Goal: Task Accomplishment & Management: Use online tool/utility

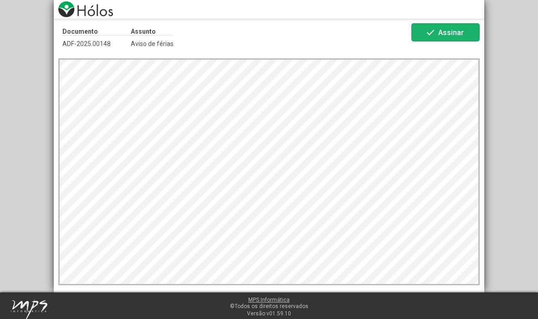
click at [448, 34] on span "Assinar" at bounding box center [452, 32] width 26 height 9
click at [444, 30] on span "Assinar" at bounding box center [452, 32] width 26 height 9
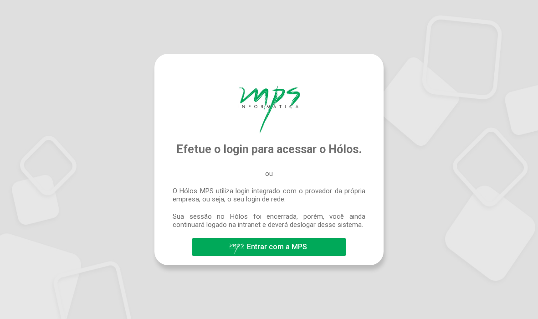
click at [292, 250] on span "Entrar com a MPS" at bounding box center [277, 247] width 60 height 9
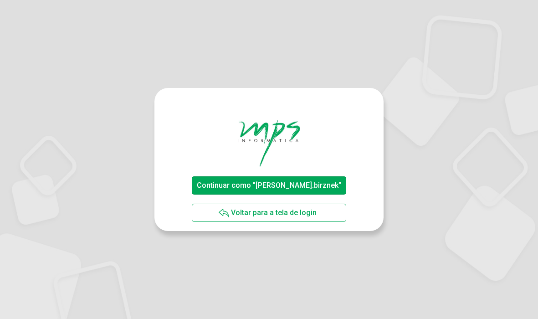
click at [307, 182] on span "Continuar como "[PERSON_NAME].birznek"" at bounding box center [269, 185] width 145 height 9
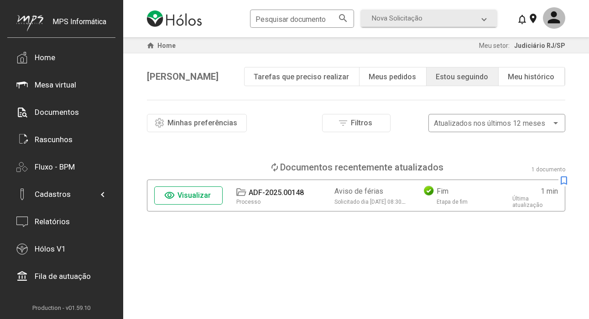
click at [200, 196] on span "Visualizar" at bounding box center [193, 195] width 33 height 9
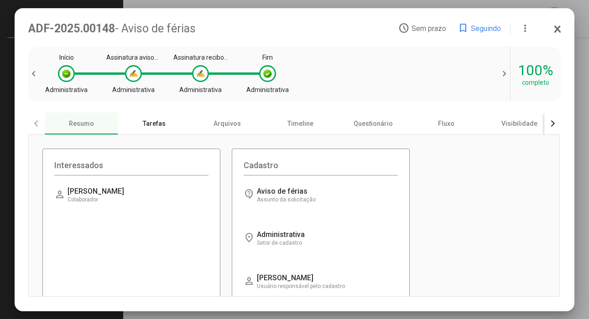
click at [153, 122] on div "Tarefas" at bounding box center [154, 124] width 73 height 22
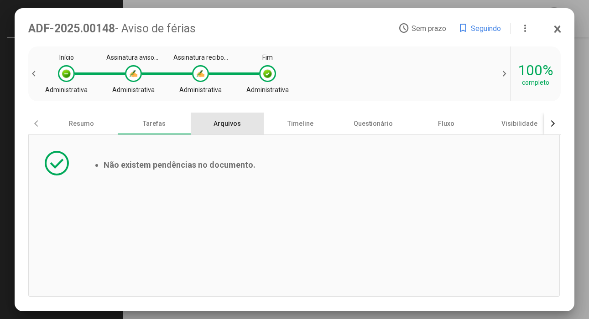
click at [233, 129] on div "Arquivos" at bounding box center [227, 124] width 73 height 22
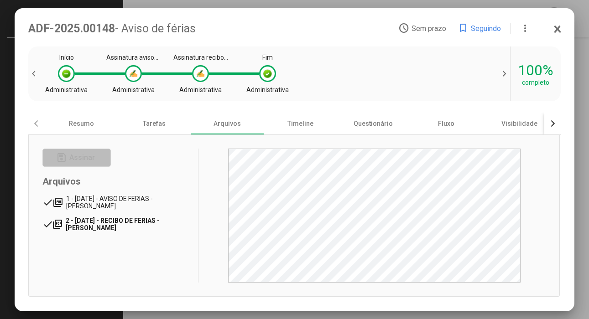
click at [145, 223] on span "2 - 14/08/2025 - RECIBO DE FERIAS - FERNANDO CARVALHO BIRZNEK" at bounding box center [113, 224] width 94 height 15
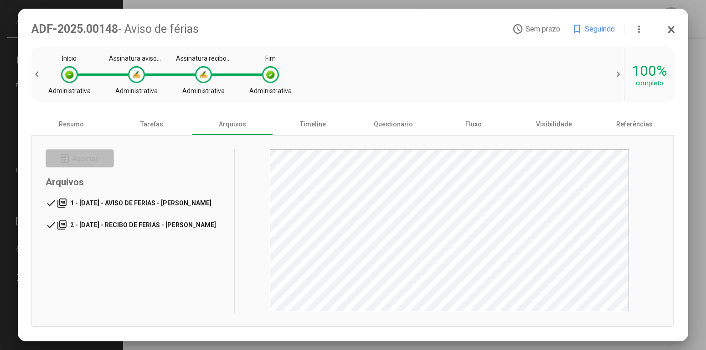
click at [184, 202] on span "1 - 14/08/2025 - AVISO DE FERIAS - FERNANDO CARVALHO BIRZNEK" at bounding box center [140, 202] width 141 height 7
click at [313, 120] on div "Timeline" at bounding box center [313, 124] width 80 height 22
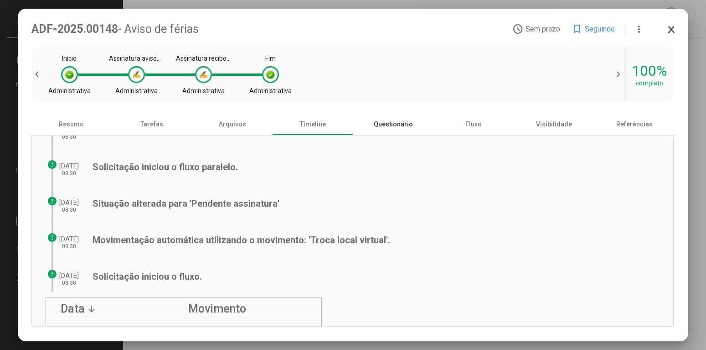
click at [390, 126] on div "Questionário" at bounding box center [393, 124] width 80 height 22
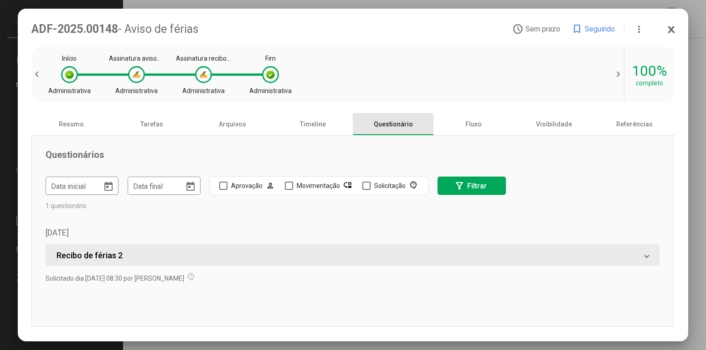
scroll to position [240, 0]
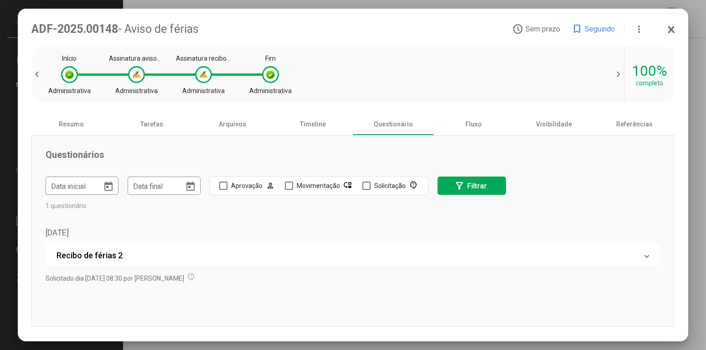
click at [380, 258] on mat-panel-title "Recibo de férias 2" at bounding box center [348, 255] width 582 height 10
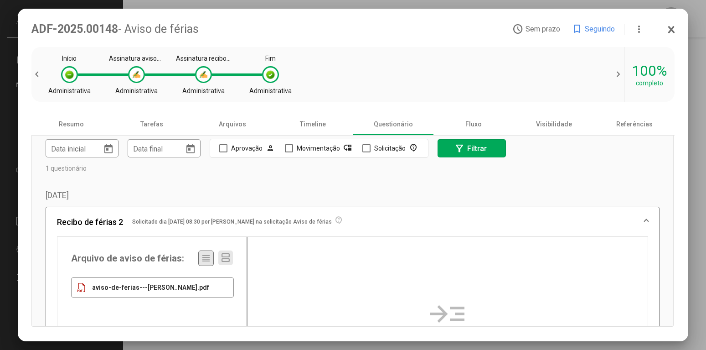
scroll to position [0, 0]
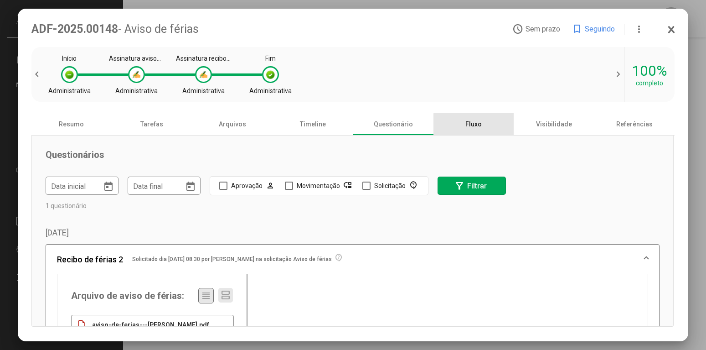
click at [477, 126] on div "Fluxo" at bounding box center [474, 124] width 80 height 22
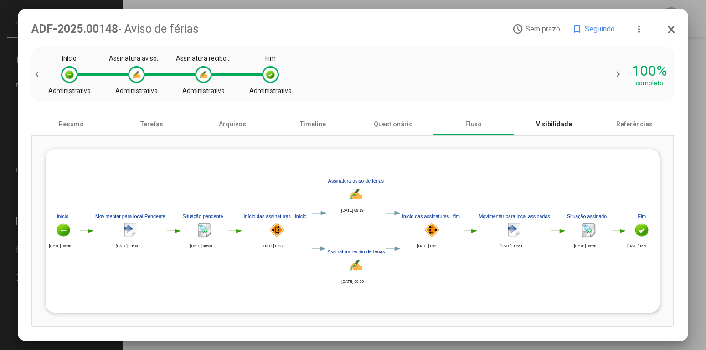
click at [538, 126] on div "Visibilidade" at bounding box center [554, 124] width 80 height 22
click at [538, 125] on div "Visibilidade" at bounding box center [554, 124] width 80 height 22
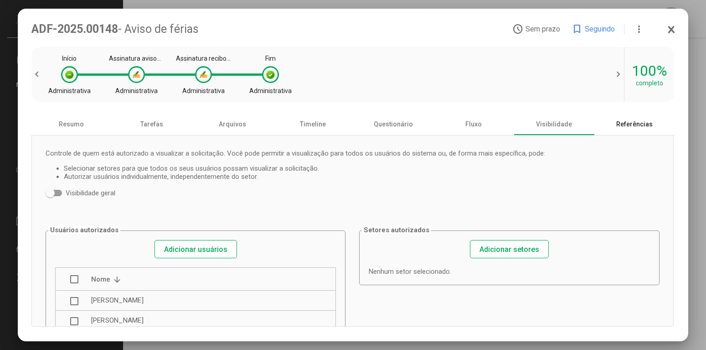
click at [538, 123] on div "Referências" at bounding box center [634, 124] width 80 height 22
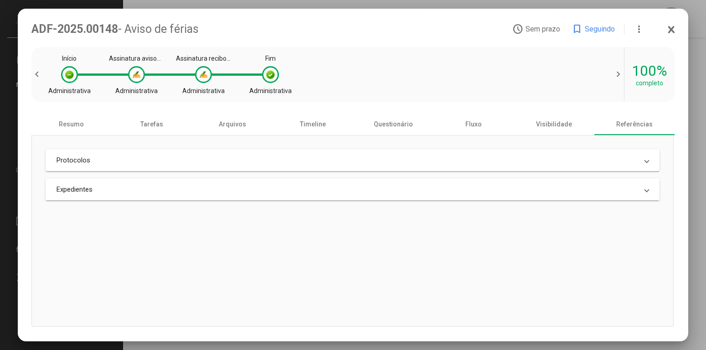
click at [538, 30] on icon at bounding box center [671, 29] width 7 height 9
